Goal: Subscribe to service/newsletter

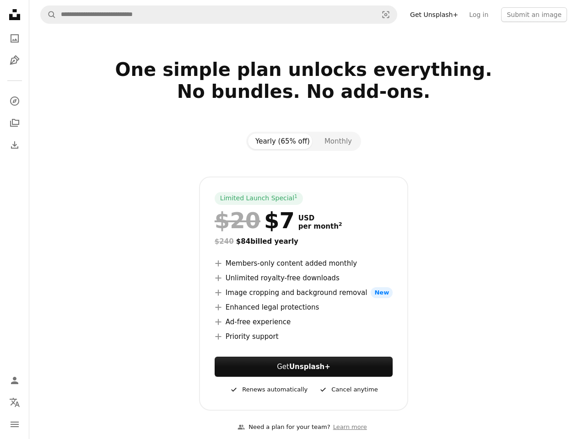
click at [15, 403] on icon "Localization icon" at bounding box center [14, 402] width 11 height 11
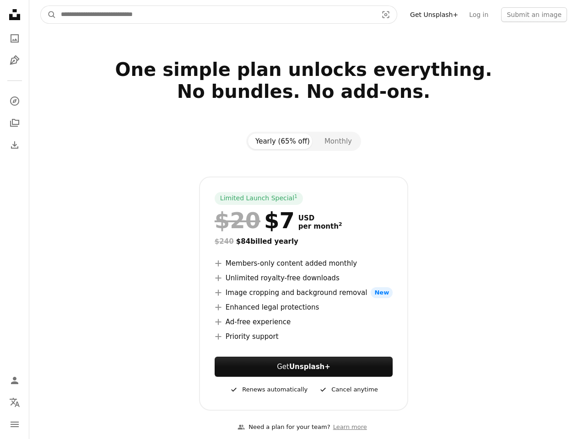
click at [397, 15] on icon "Visual search" at bounding box center [386, 14] width 22 height 9
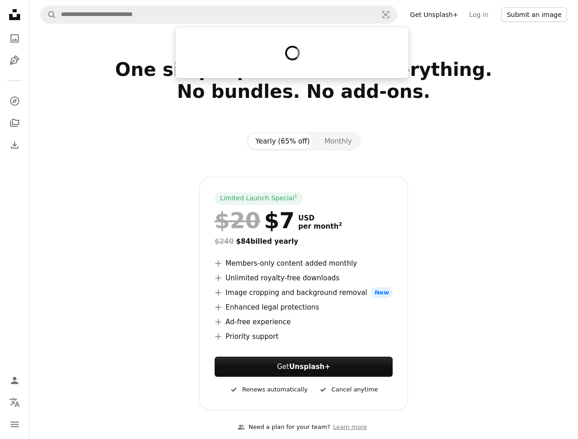
click at [537, 15] on button "Submit an image" at bounding box center [534, 14] width 66 height 15
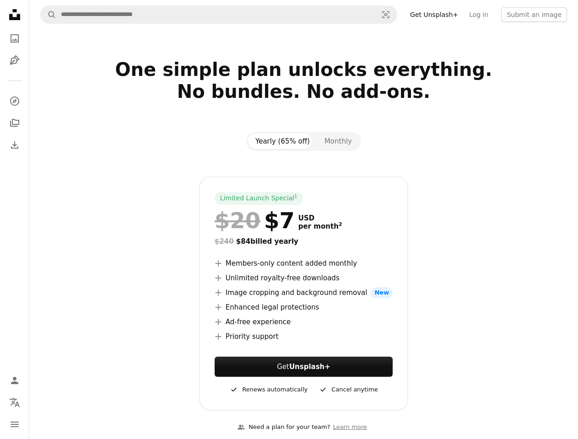
click at [283, 141] on button "Yearly (65% off)" at bounding box center [282, 142] width 69 height 16
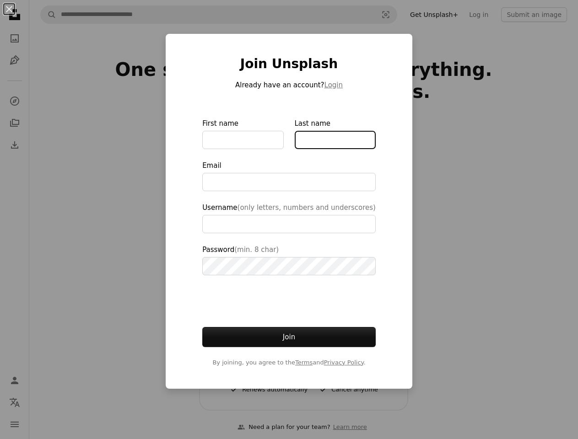
click at [335, 141] on input "Last name" at bounding box center [335, 140] width 81 height 18
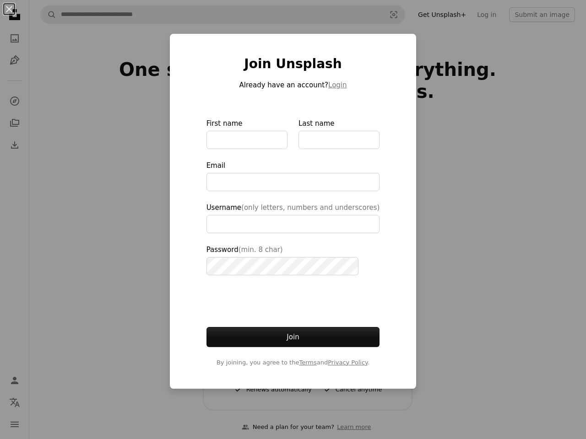
click at [304, 367] on span "By joining, you agree to the Terms and Privacy Policy ." at bounding box center [292, 362] width 173 height 9
